Goal: Obtain resource: Obtain resource

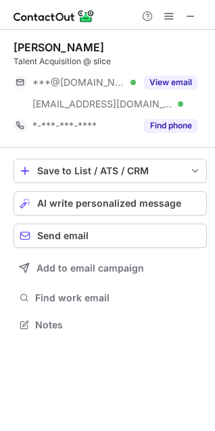
scroll to position [316, 215]
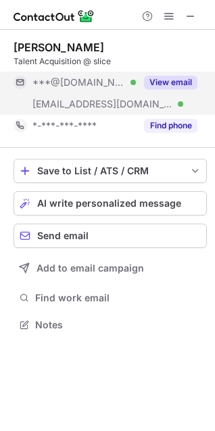
click at [188, 78] on button "View email" at bounding box center [170, 83] width 53 height 14
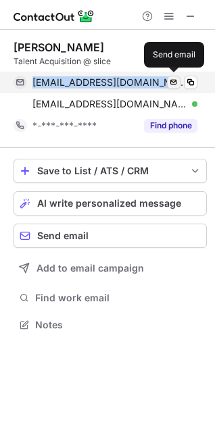
drag, startPoint x: 34, startPoint y: 81, endPoint x: 167, endPoint y: 86, distance: 132.6
click at [167, 86] on div "sumangouda77@gmail.com Verified Send email" at bounding box center [106, 83] width 184 height 22
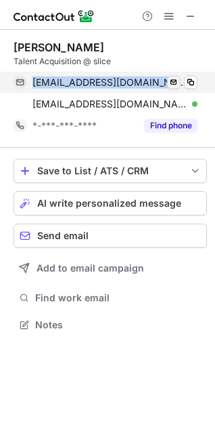
copy div "sumangouda77@gmail.com Verified"
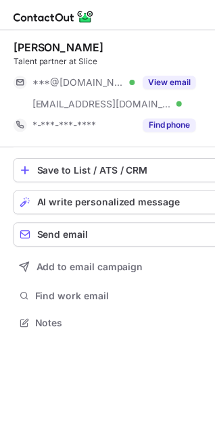
scroll to position [316, 215]
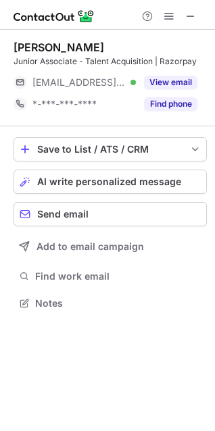
scroll to position [294, 215]
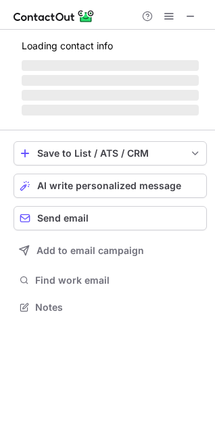
scroll to position [316, 215]
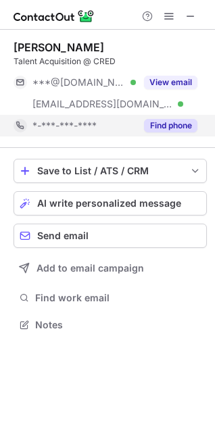
click at [179, 121] on button "Find phone" at bounding box center [170, 126] width 53 height 14
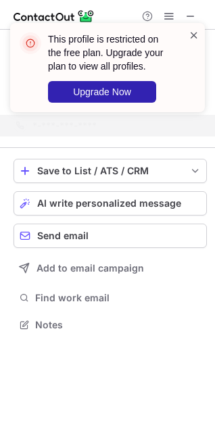
click at [197, 33] on span at bounding box center [194, 35] width 11 height 14
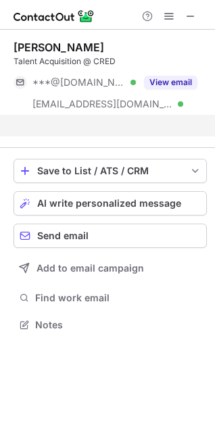
scroll to position [294, 215]
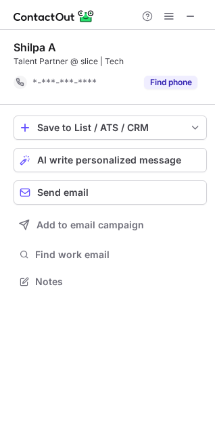
scroll to position [272, 215]
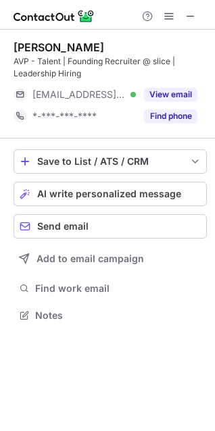
scroll to position [306, 215]
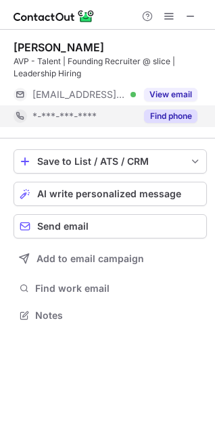
click at [178, 108] on div "Find phone" at bounding box center [167, 116] width 62 height 22
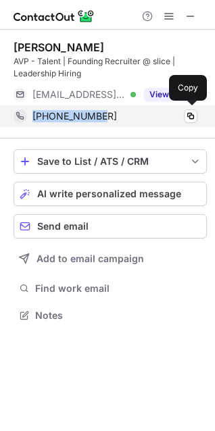
drag, startPoint x: 35, startPoint y: 114, endPoint x: 117, endPoint y: 112, distance: 81.8
click at [117, 112] on div "+85234629533" at bounding box center [114, 116] width 165 height 12
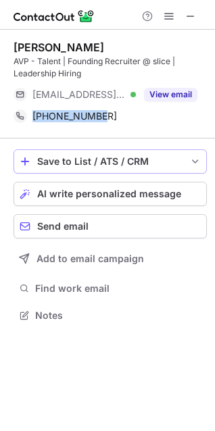
copy span "+85234629533"
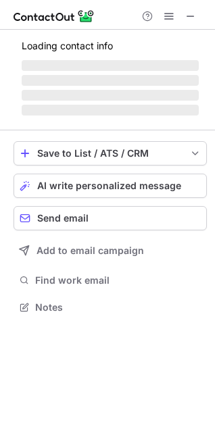
scroll to position [294, 215]
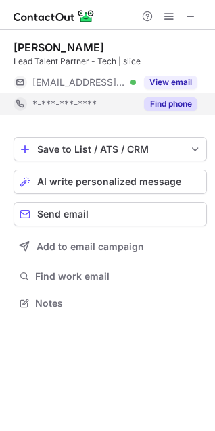
click at [168, 96] on div "Find phone" at bounding box center [167, 104] width 62 height 22
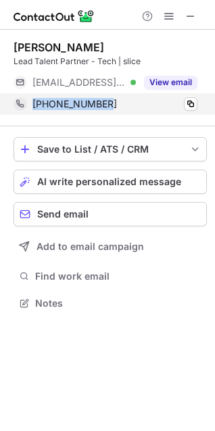
drag, startPoint x: 116, startPoint y: 102, endPoint x: 9, endPoint y: 97, distance: 107.6
click at [14, 97] on div "+918368017827 Copy" at bounding box center [106, 104] width 184 height 22
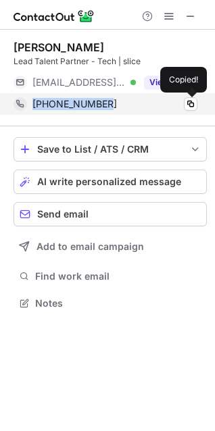
copy div "+918368017827"
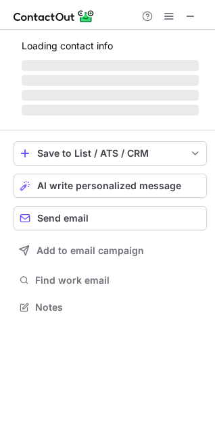
scroll to position [328, 215]
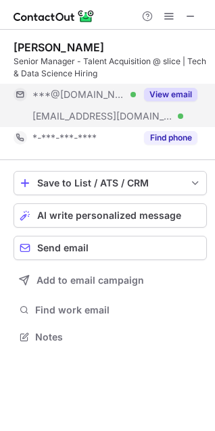
click at [164, 88] on button "View email" at bounding box center [170, 95] width 53 height 14
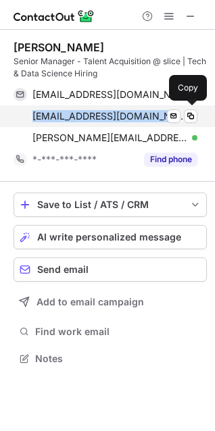
drag, startPoint x: 32, startPoint y: 115, endPoint x: 158, endPoint y: 114, distance: 126.4
click at [158, 114] on div "gunjansheth59@gmail.com Verified Send email Copy" at bounding box center [106, 116] width 184 height 22
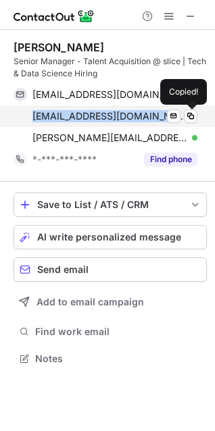
copy span "gunjansheth59@gmail.com"
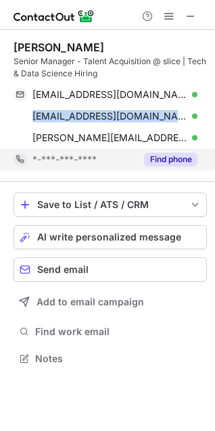
click at [155, 160] on button "Find phone" at bounding box center [170, 160] width 53 height 14
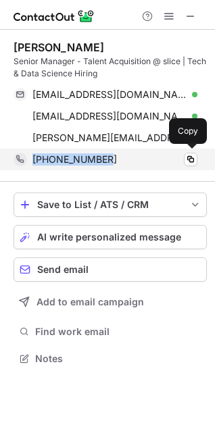
drag, startPoint x: 34, startPoint y: 162, endPoint x: 128, endPoint y: 156, distance: 94.8
click at [128, 156] on div "+919743018810" at bounding box center [114, 159] width 165 height 12
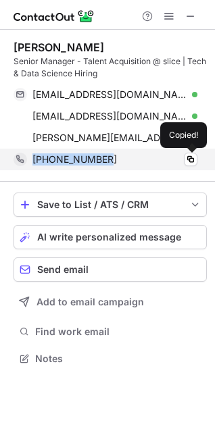
copy span "+919743018810"
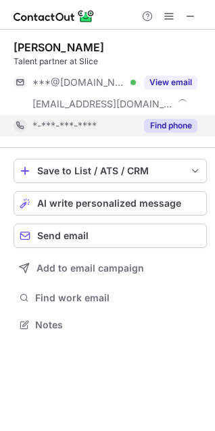
scroll to position [316, 215]
click at [168, 121] on button "Find phone" at bounding box center [170, 126] width 53 height 14
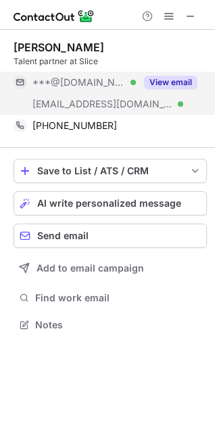
click at [158, 79] on button "View email" at bounding box center [170, 83] width 53 height 14
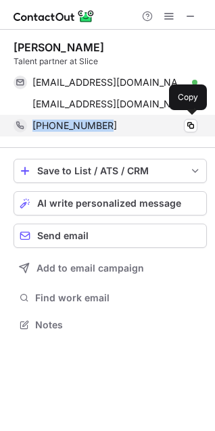
drag, startPoint x: 105, startPoint y: 126, endPoint x: 30, endPoint y: 133, distance: 75.3
click at [30, 133] on div "[PHONE_NUMBER] Copy" at bounding box center [106, 126] width 184 height 22
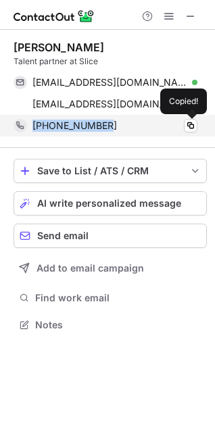
copy span "[PHONE_NUMBER]"
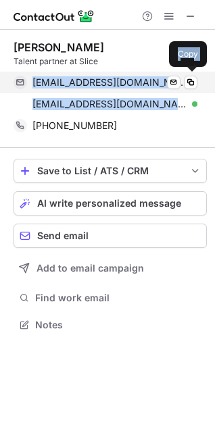
drag, startPoint x: 151, startPoint y: 105, endPoint x: 18, endPoint y: 84, distance: 134.7
click at [18, 84] on div "[EMAIL_ADDRESS][DOMAIN_NAME] Verified Send email Copy [EMAIL_ADDRESS][DOMAIN_NA…" at bounding box center [106, 93] width 184 height 43
copy div "[EMAIL_ADDRESS][DOMAIN_NAME] Verified Send email Copy [EMAIL_ADDRESS][DOMAIN_NA…"
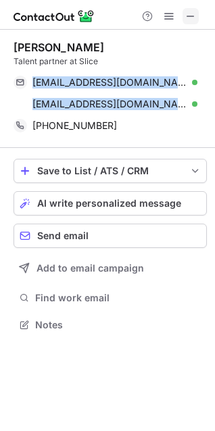
click at [184, 18] on button at bounding box center [191, 16] width 16 height 16
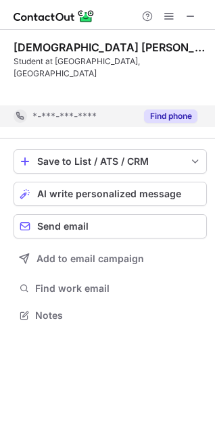
scroll to position [272, 215]
click at [169, 139] on div "Save to List / ATS / CRM List Select Lever Connect Greenhouse Connect Salesforc…" at bounding box center [110, 237] width 193 height 197
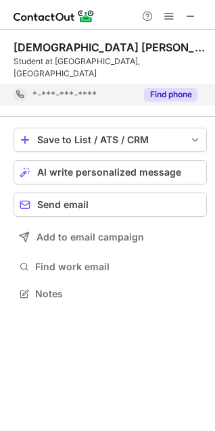
click at [164, 88] on button "Find phone" at bounding box center [170, 95] width 53 height 14
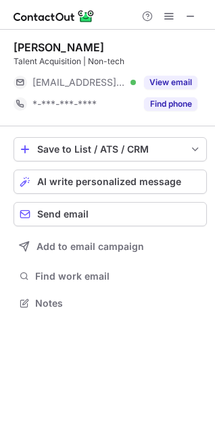
scroll to position [294, 215]
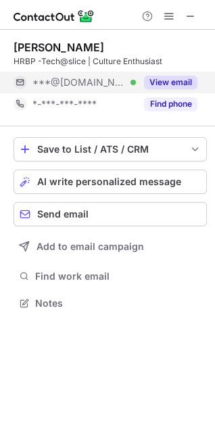
click at [172, 76] on button "View email" at bounding box center [170, 83] width 53 height 14
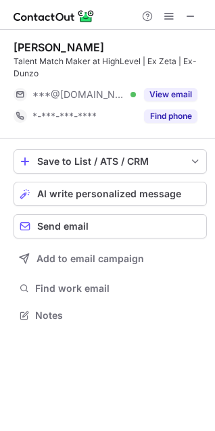
scroll to position [306, 215]
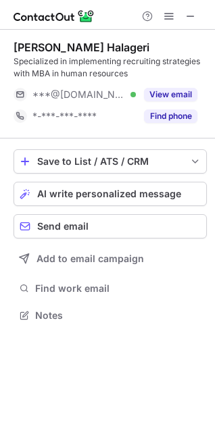
scroll to position [306, 215]
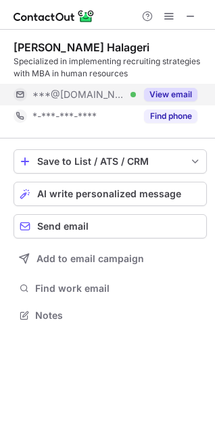
click at [161, 96] on button "View email" at bounding box center [170, 95] width 53 height 14
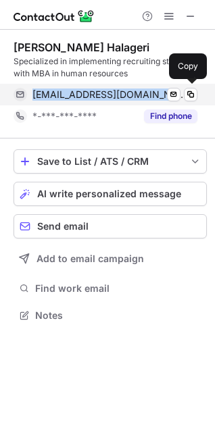
drag, startPoint x: 33, startPoint y: 93, endPoint x: 165, endPoint y: 88, distance: 131.9
click at [165, 89] on span "sumanthhalageri84@gmail.com" at bounding box center [109, 95] width 155 height 12
